Goal: Register for event/course

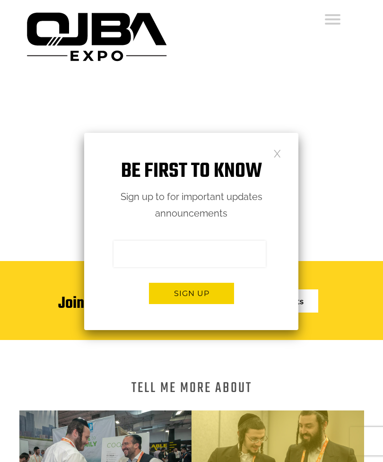
click at [286, 145] on div "Be first to know Sign up to for important updates announcements Sign me up for …" at bounding box center [191, 231] width 214 height 197
click at [280, 149] on link at bounding box center [277, 153] width 8 height 8
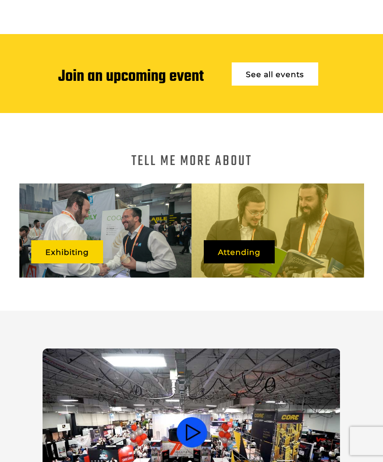
scroll to position [227, 0]
click at [76, 250] on link "Exhibiting" at bounding box center [67, 251] width 72 height 23
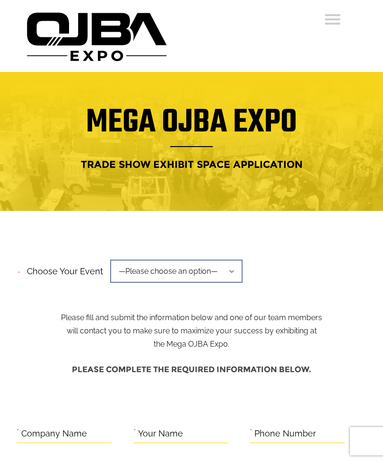
click at [235, 272] on span "—Please choose an option—" at bounding box center [176, 270] width 132 height 23
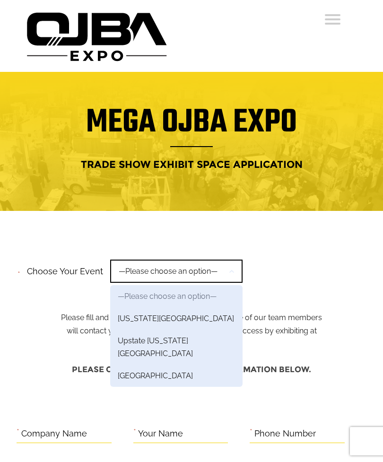
click at [173, 308] on link "New York Region" at bounding box center [176, 318] width 132 height 22
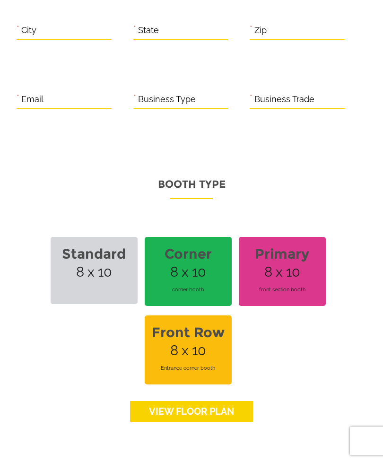
click at [157, 406] on link "View floor Plan" at bounding box center [191, 411] width 123 height 21
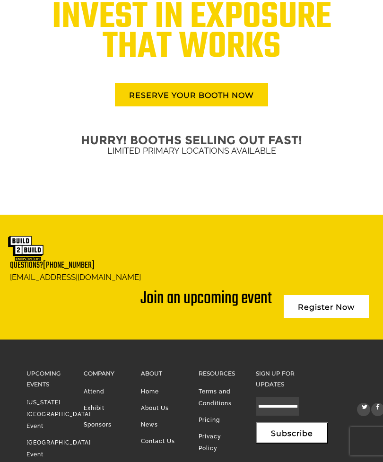
click at [337, 295] on link "Register Now" at bounding box center [326, 306] width 85 height 23
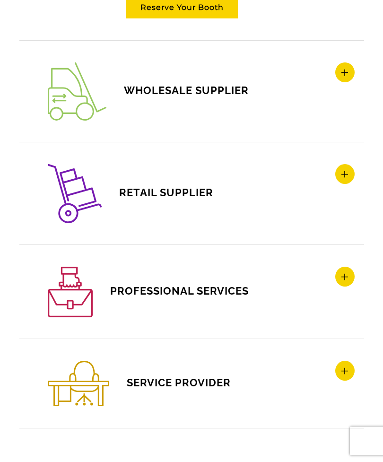
scroll to position [1651, 0]
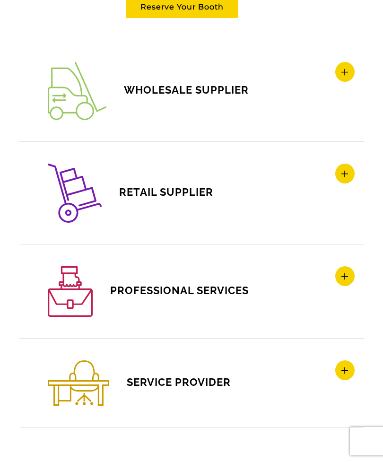
click at [345, 368] on icon at bounding box center [344, 370] width 19 height 20
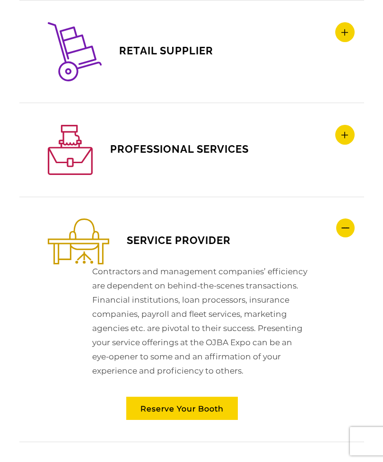
scroll to position [0, 0]
click at [347, 228] on icon at bounding box center [345, 227] width 18 height 19
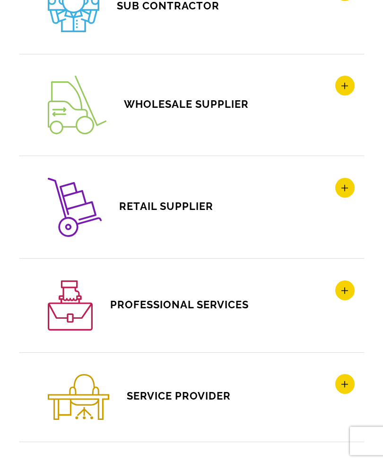
scroll to position [1495, 0]
click at [342, 289] on icon at bounding box center [344, 290] width 19 height 20
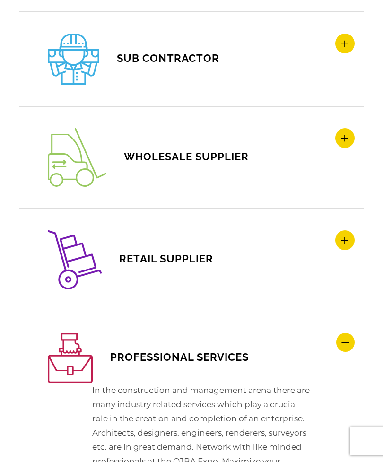
scroll to position [1443, 0]
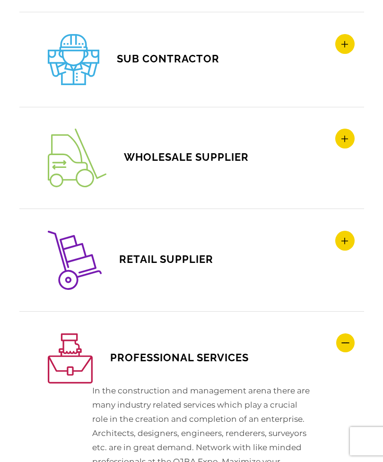
click at [350, 340] on icon at bounding box center [345, 342] width 18 height 19
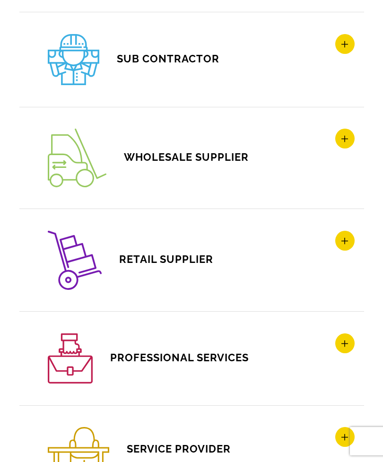
click at [346, 40] on icon at bounding box center [344, 44] width 19 height 20
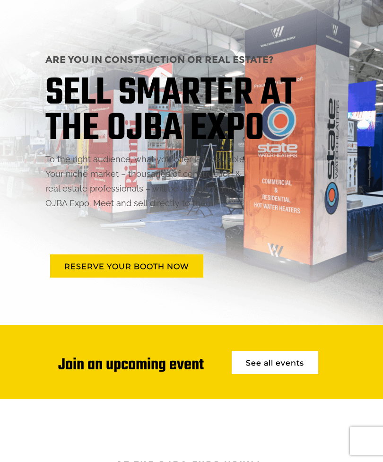
scroll to position [0, 0]
